Goal: Subscribe to service/newsletter

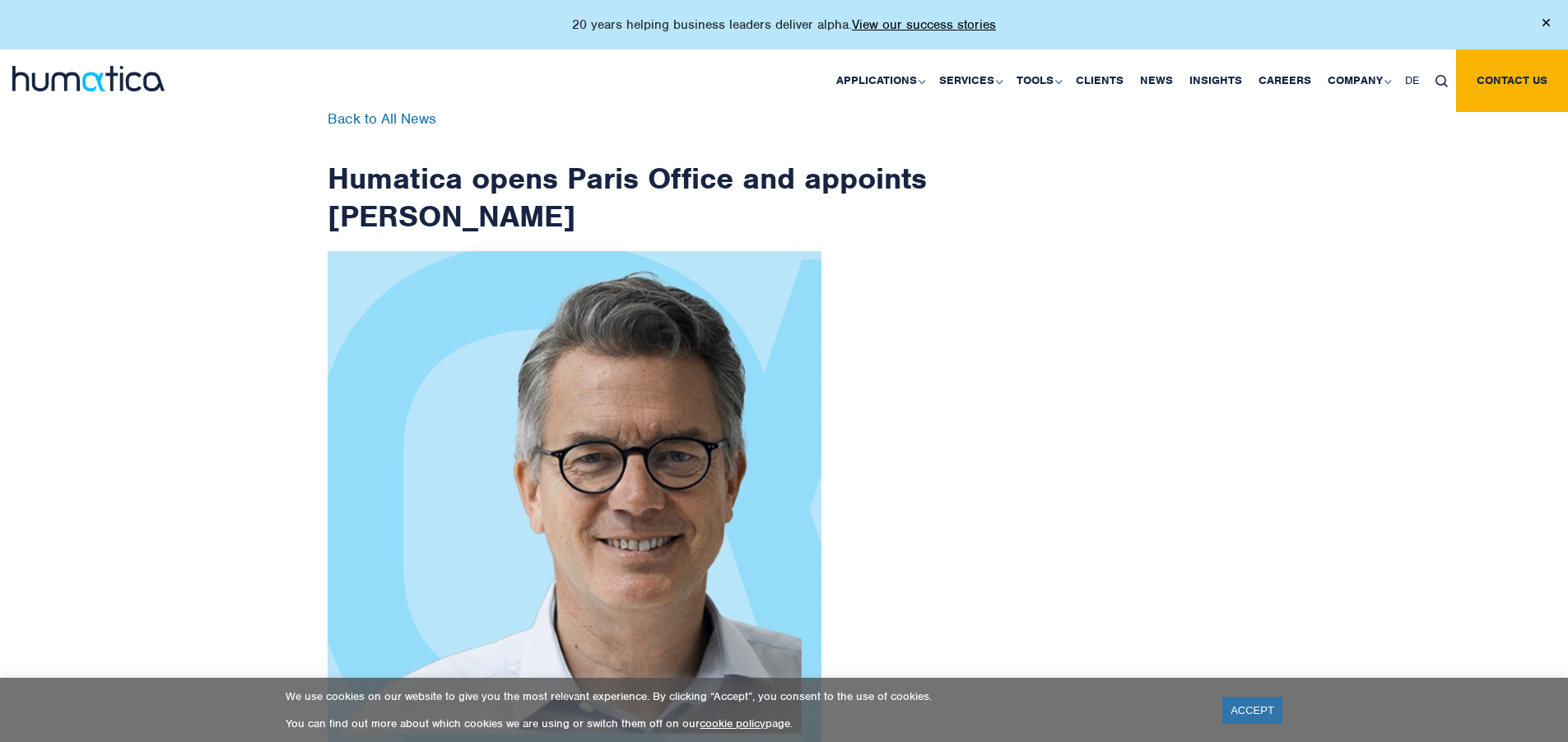
scroll to position [2626, 0]
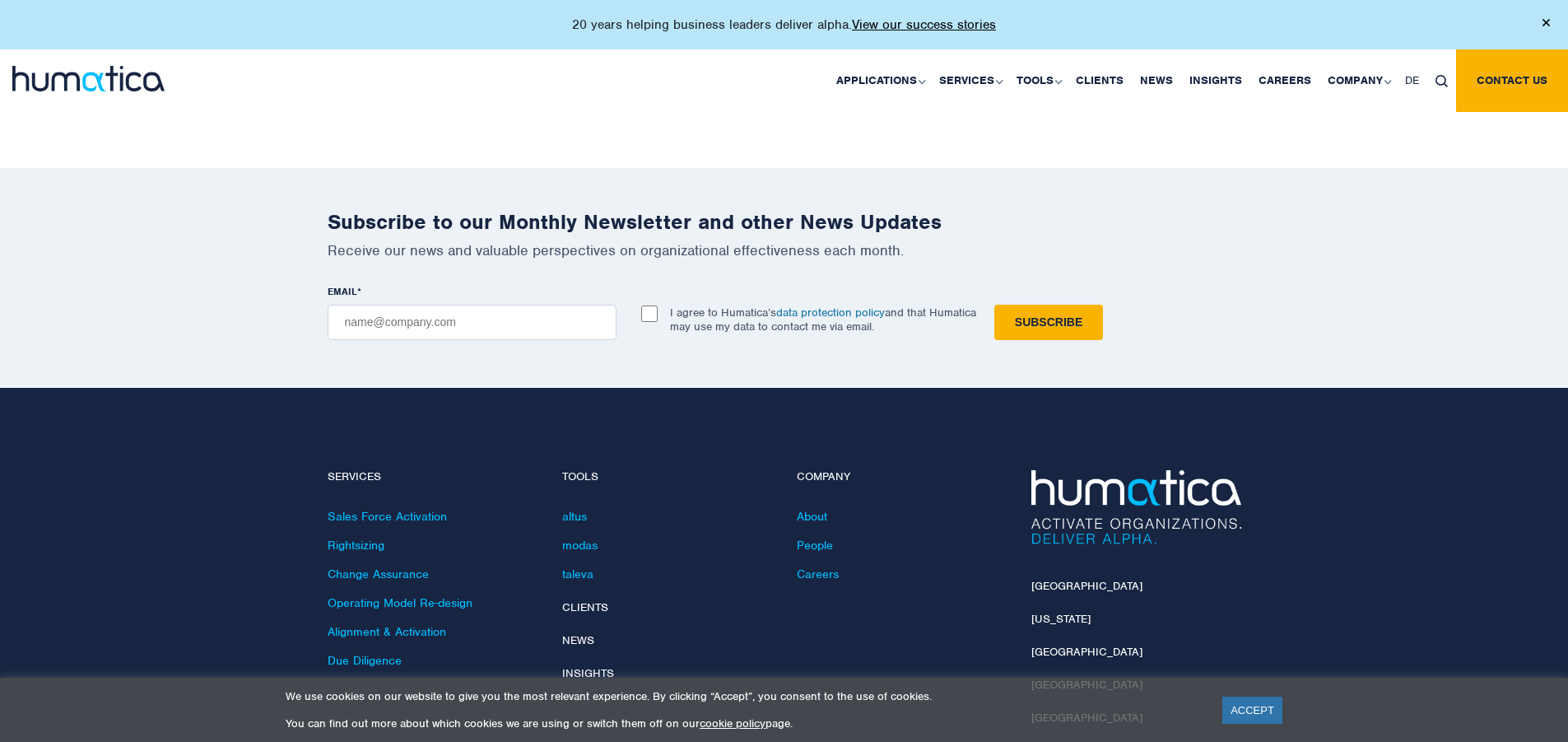
checkbox input "true"
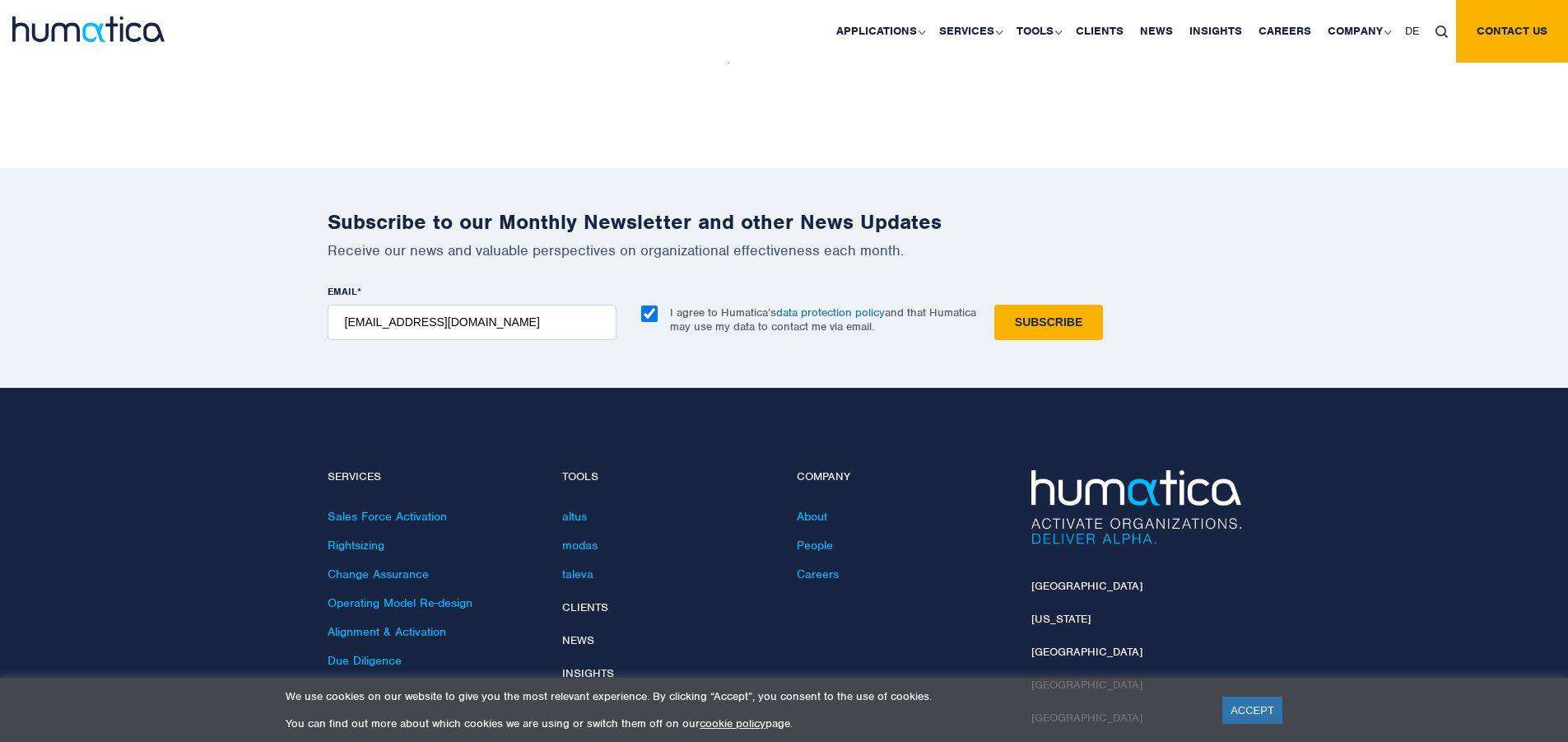
type input "[EMAIL_ADDRESS][DOMAIN_NAME]"
click at [994, 305] on input "Subscribe" at bounding box center [1048, 322] width 108 height 35
